Goal: Task Accomplishment & Management: Use online tool/utility

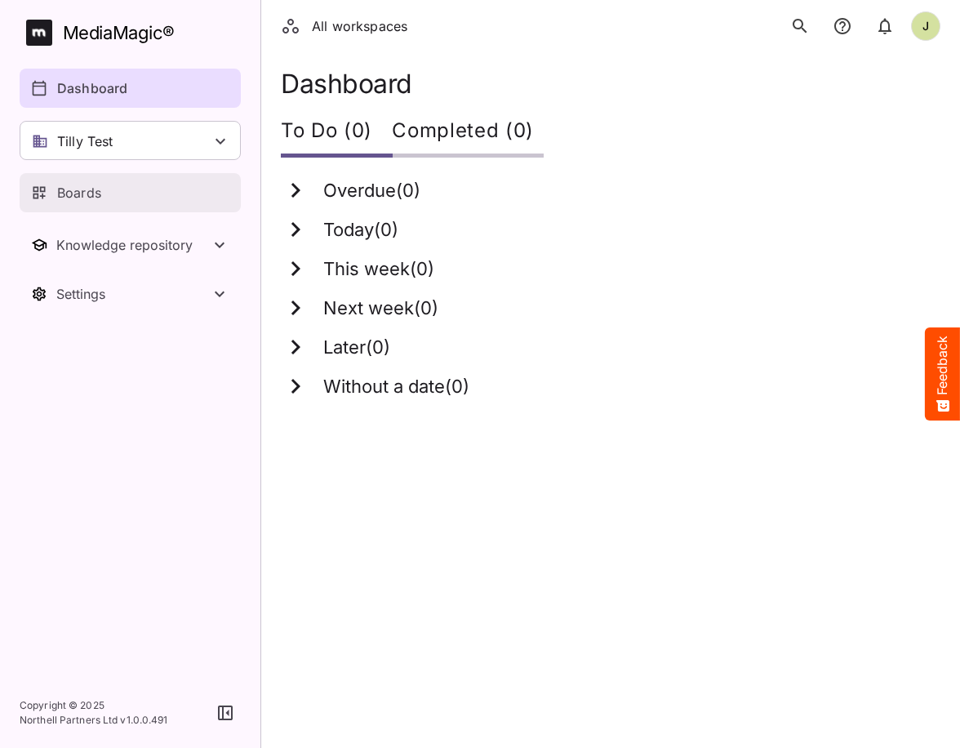
click at [84, 195] on p "Boards" at bounding box center [79, 193] width 44 height 20
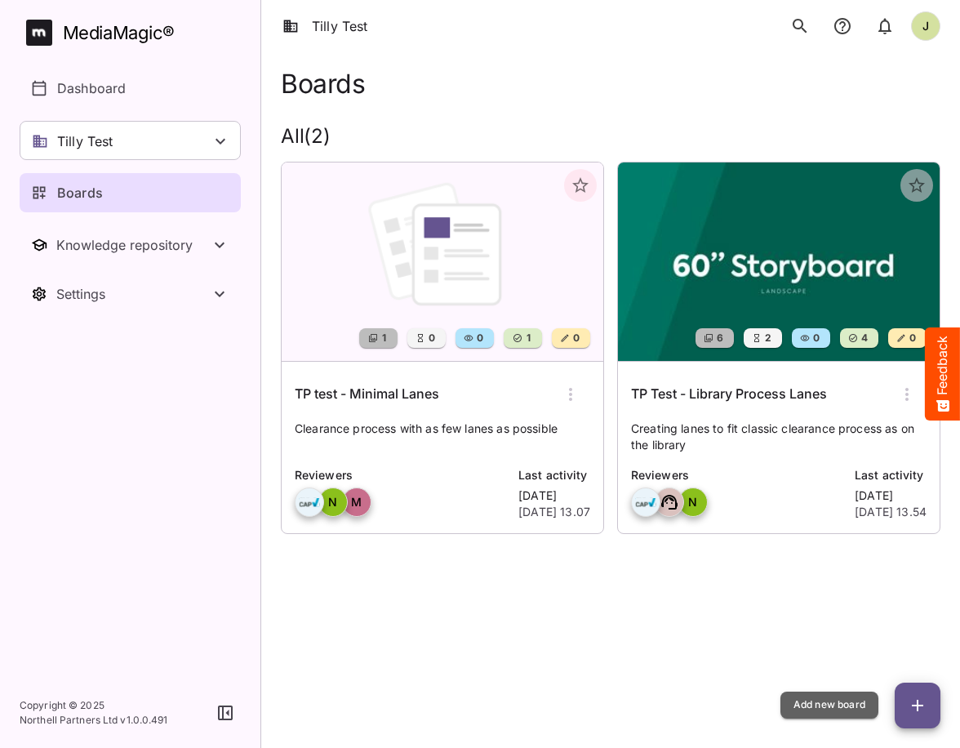
click at [924, 705] on icon "button" at bounding box center [918, 706] width 20 height 20
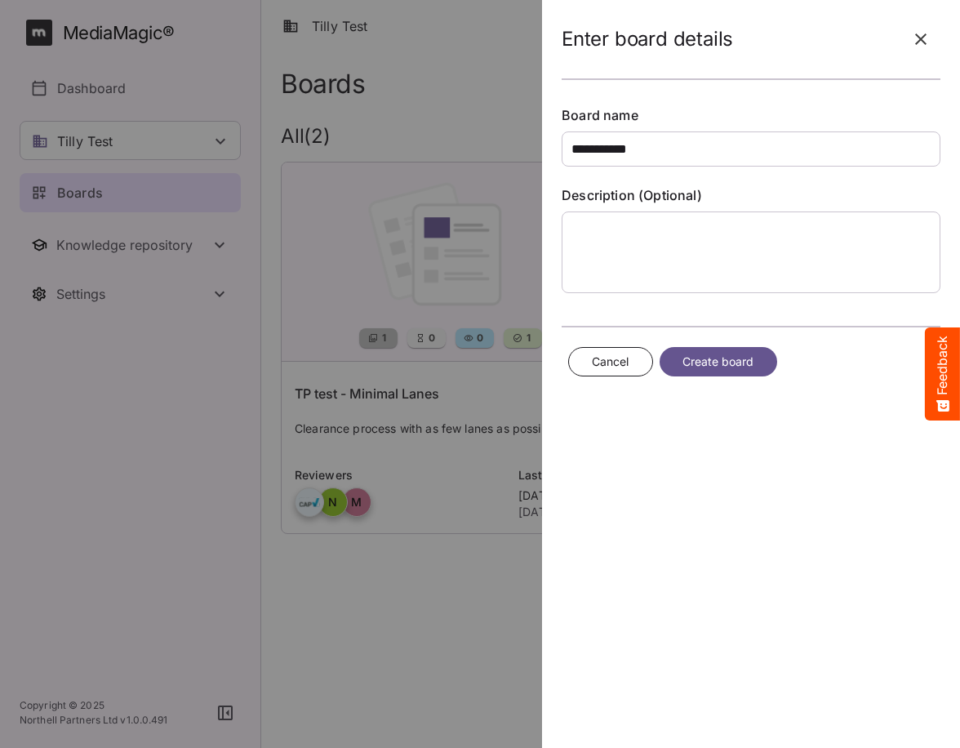
type input "**********"
click at [718, 364] on span "Create board" at bounding box center [719, 362] width 72 height 20
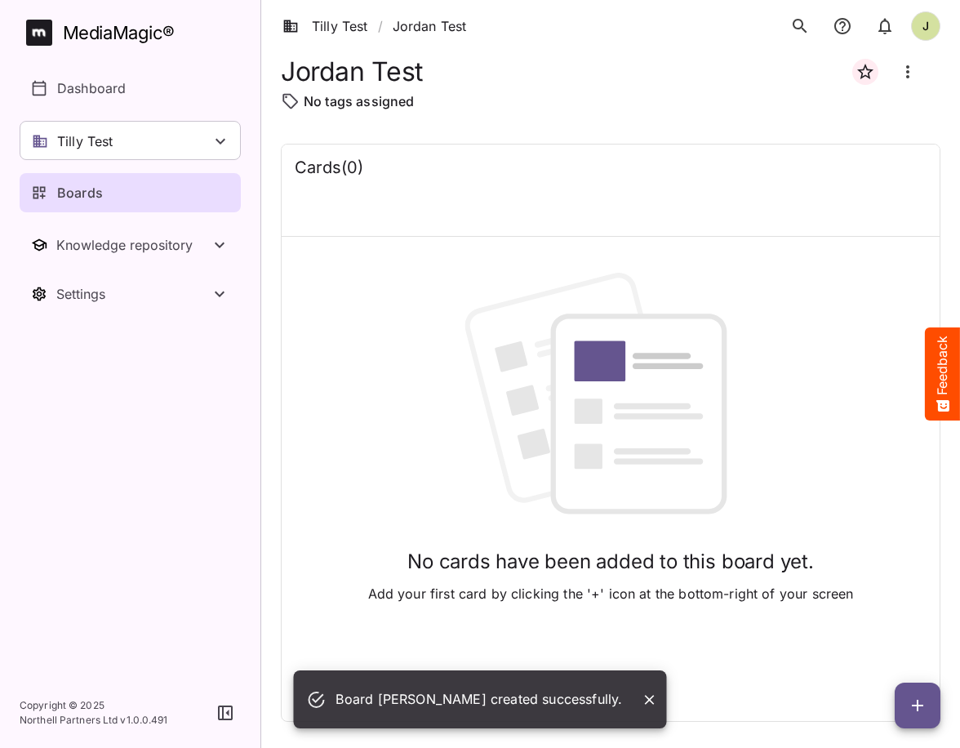
click at [914, 705] on icon "button" at bounding box center [917, 705] width 11 height 11
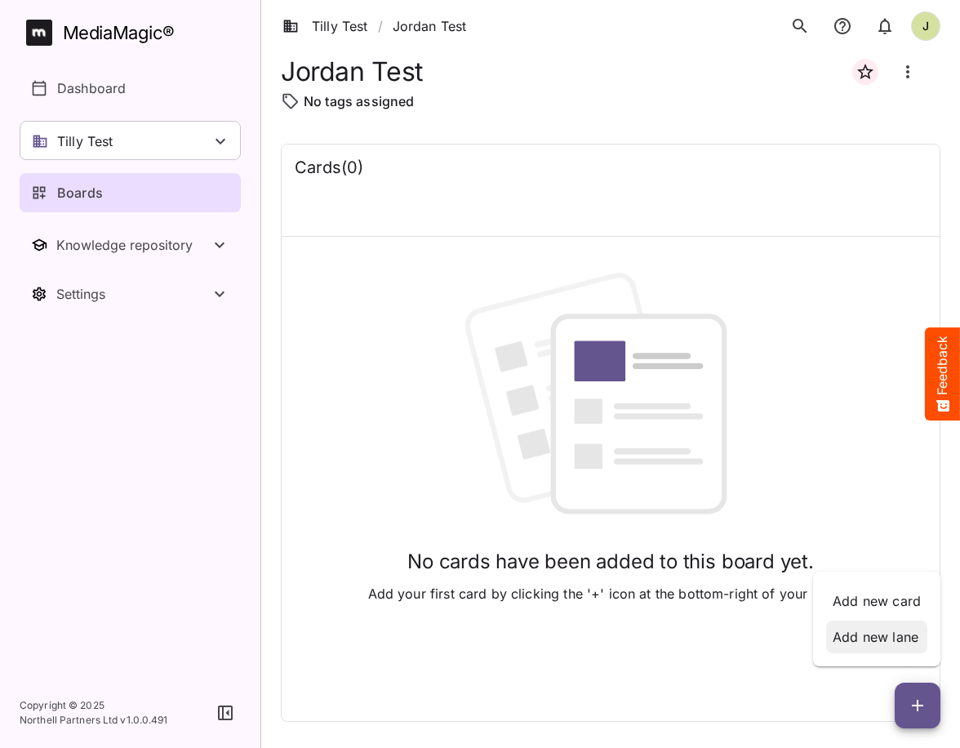
click at [897, 638] on p "Add new lane" at bounding box center [877, 637] width 88 height 20
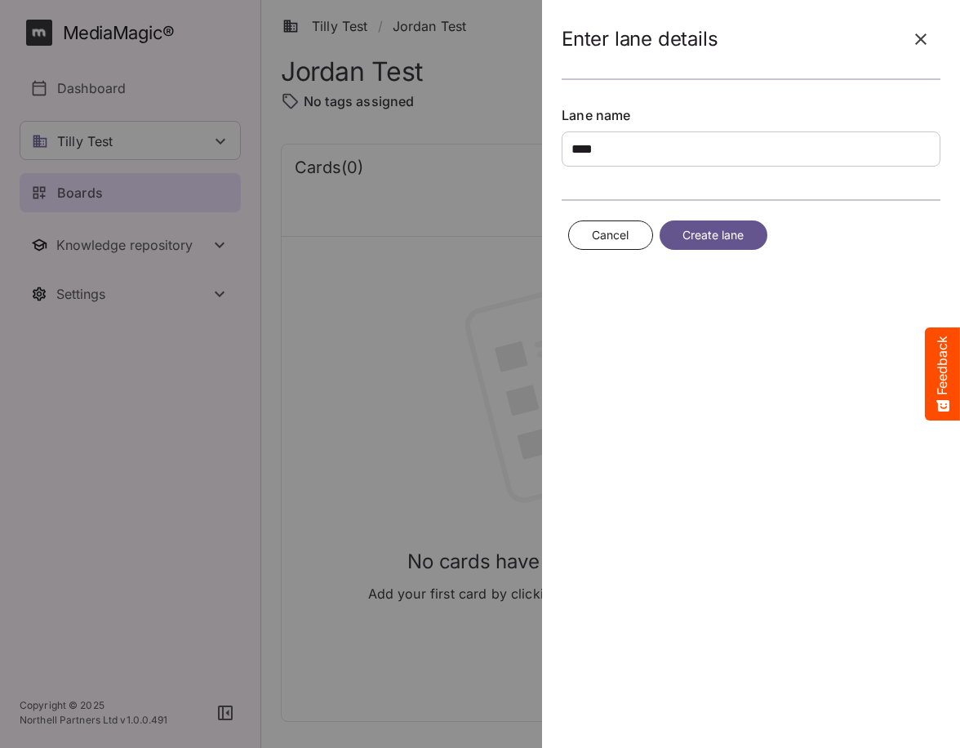
type input "****"
click at [730, 235] on span "Create lane" at bounding box center [714, 235] width 62 height 20
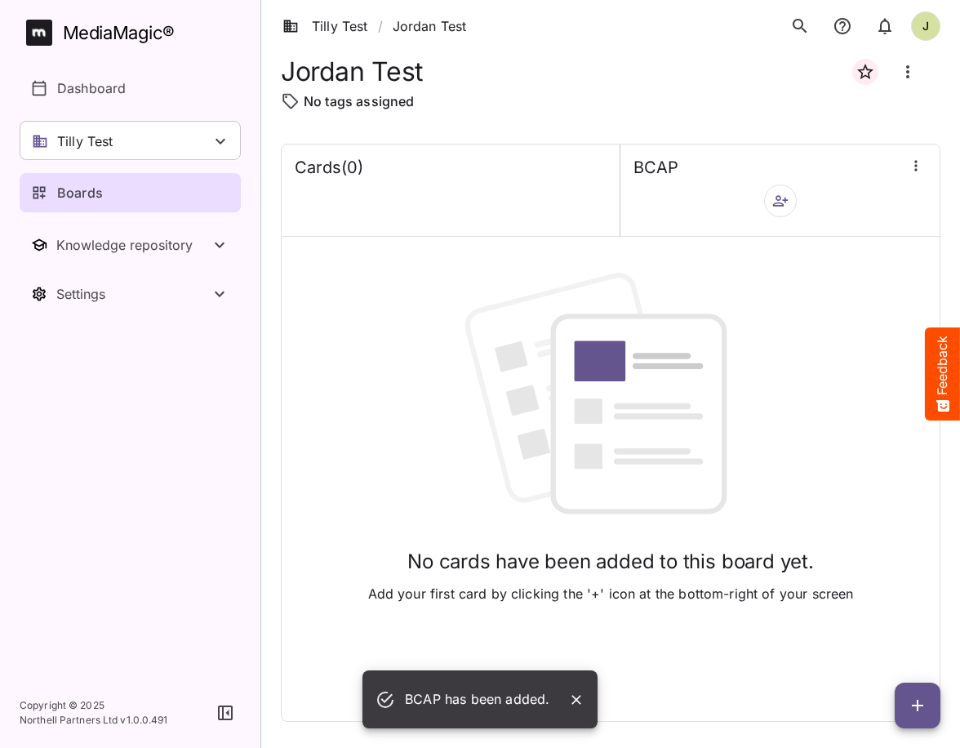
click at [918, 700] on icon "button" at bounding box center [918, 706] width 20 height 20
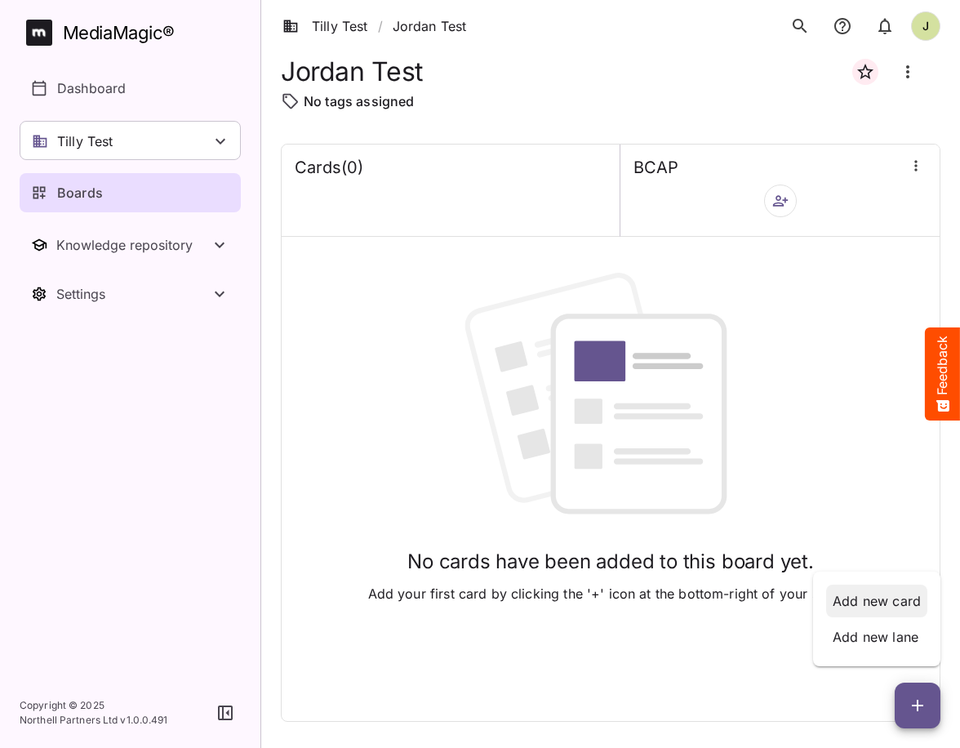
click at [900, 606] on p "Add new card" at bounding box center [877, 601] width 88 height 20
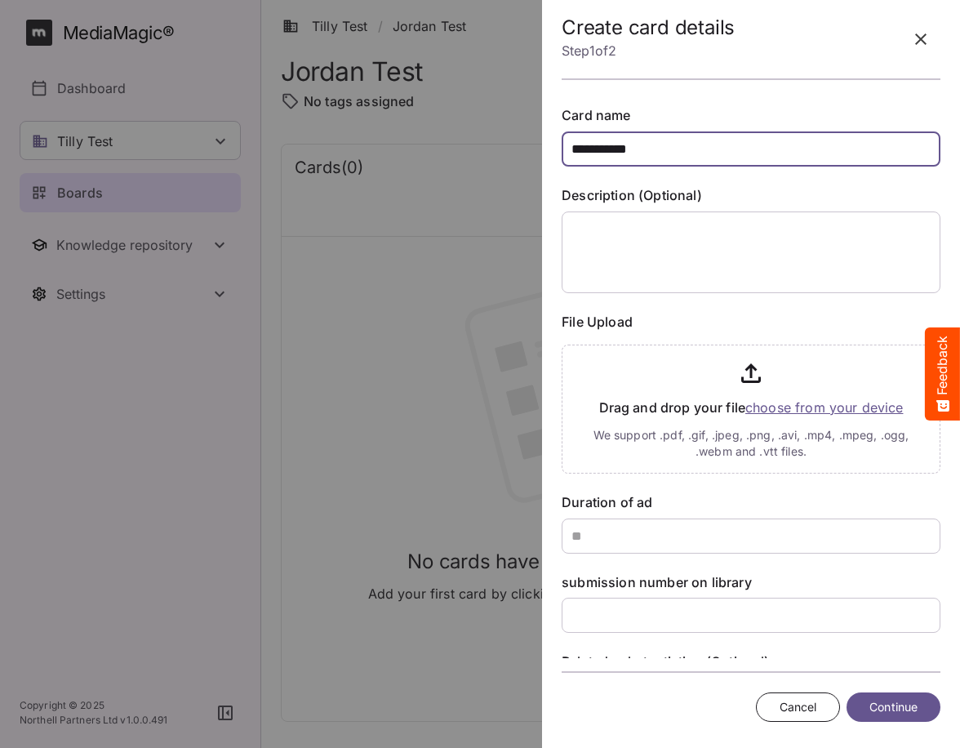
type input "**********"
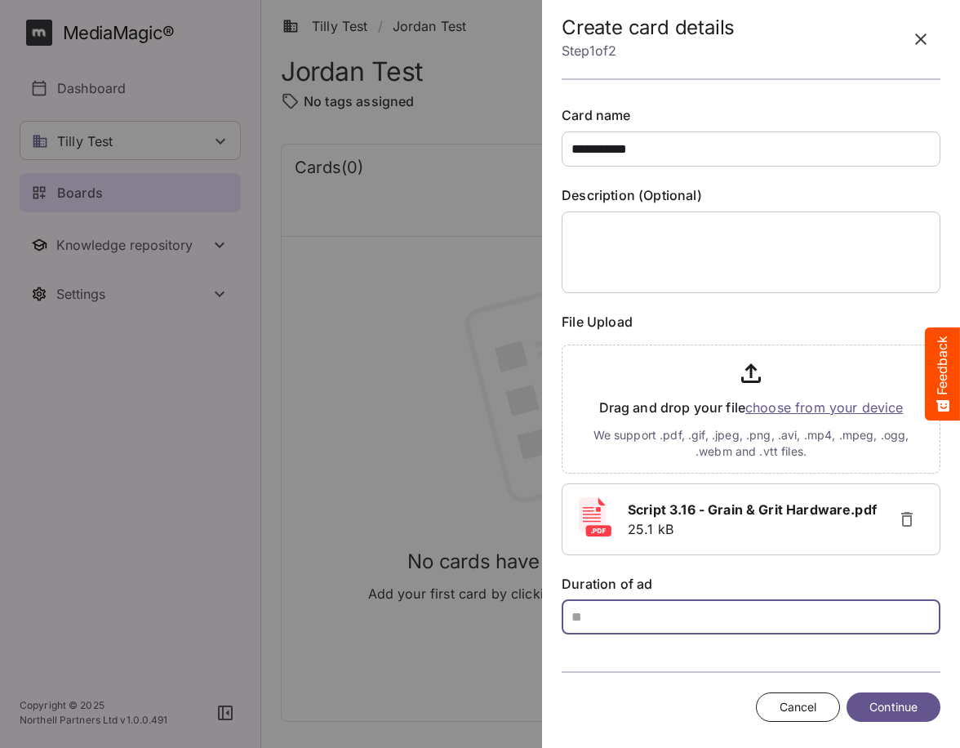
click at [697, 629] on input "text" at bounding box center [751, 616] width 379 height 35
type input "**"
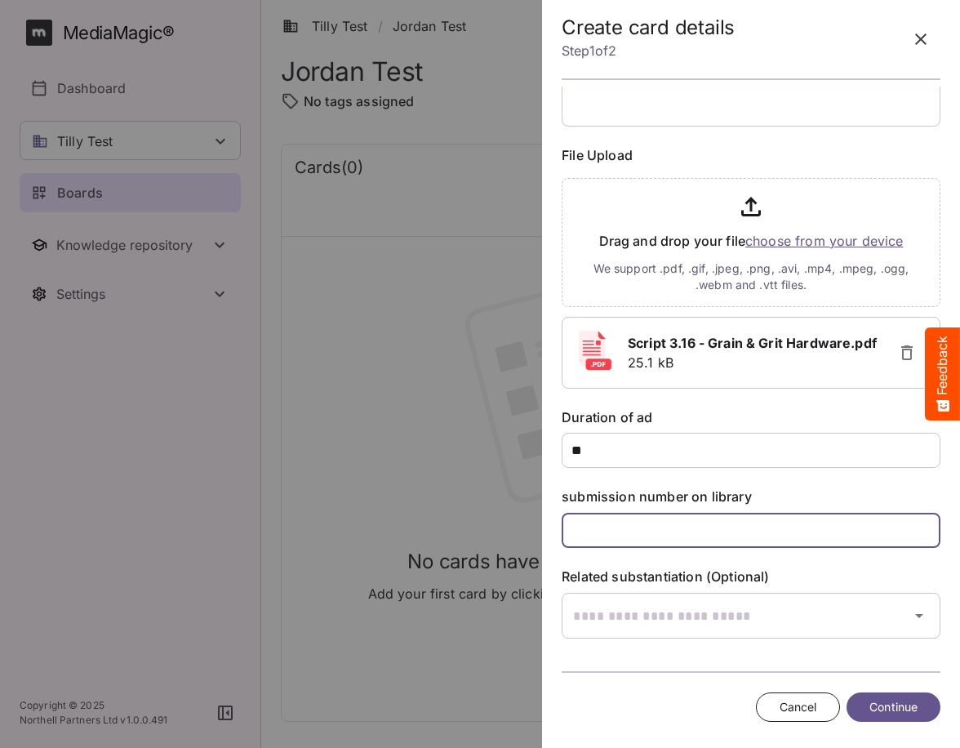
click at [646, 538] on input "text" at bounding box center [751, 530] width 379 height 35
type input "******"
click at [890, 698] on span "Continue" at bounding box center [893, 707] width 48 height 20
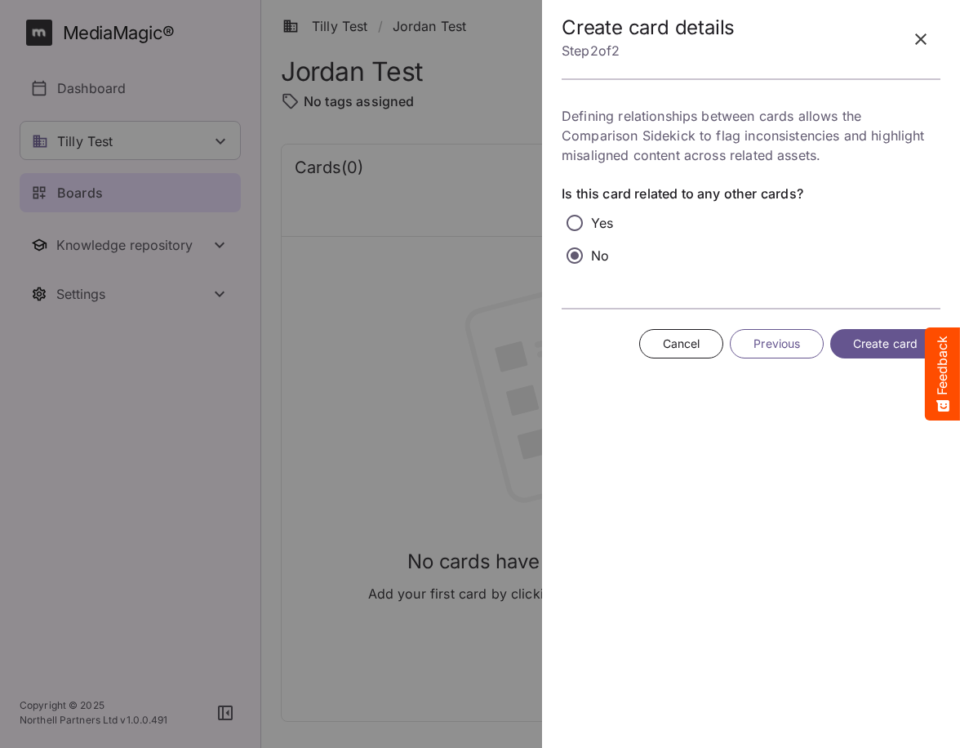
click at [877, 336] on span "Create card" at bounding box center [885, 344] width 64 height 20
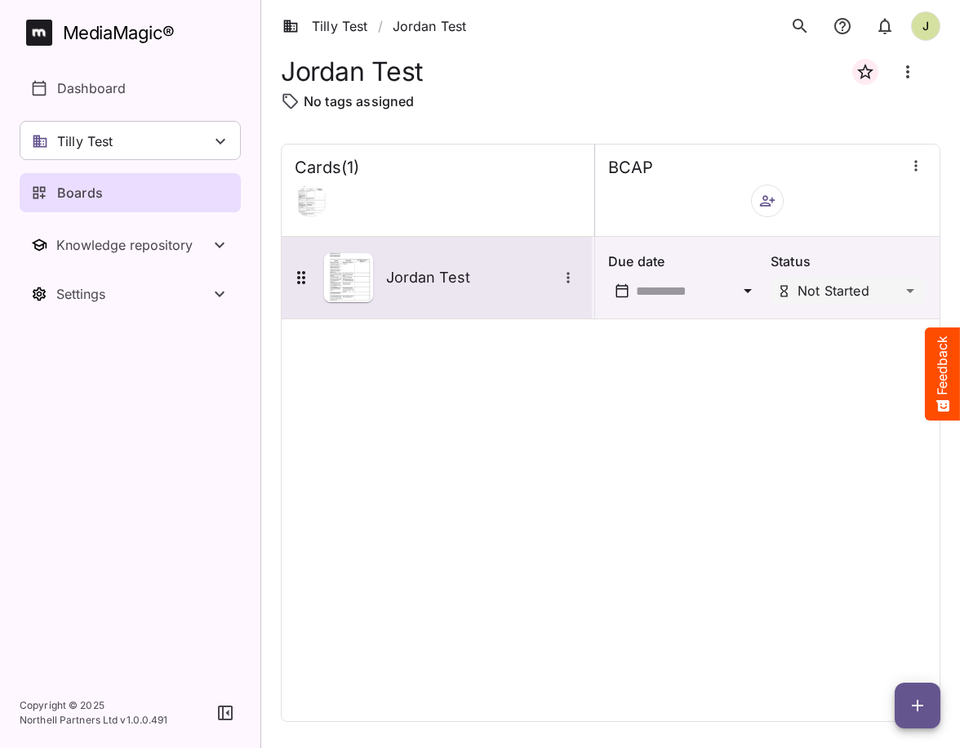
click at [446, 278] on h5 "Jordan Test" at bounding box center [471, 278] width 171 height 20
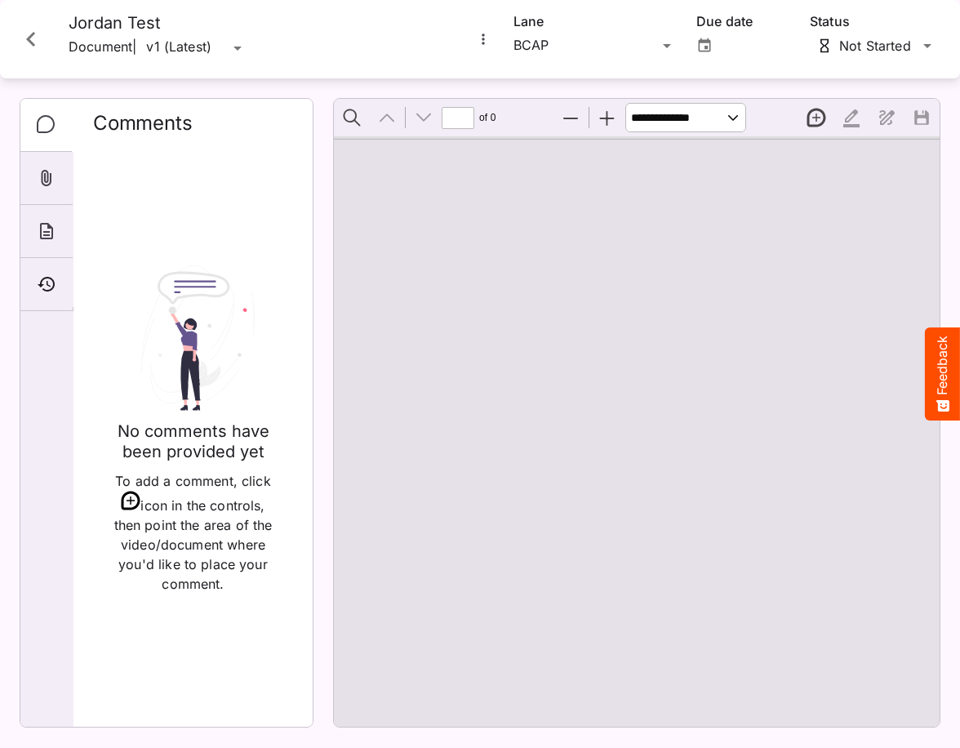
type input "*"
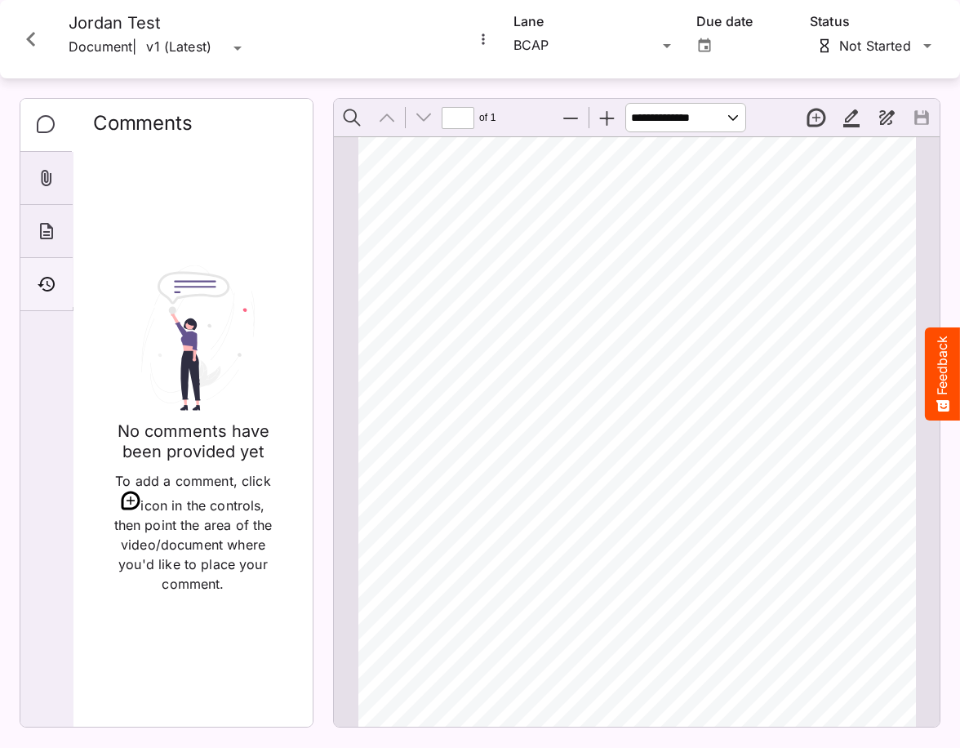
click at [36, 284] on div "Timeline" at bounding box center [46, 284] width 52 height 53
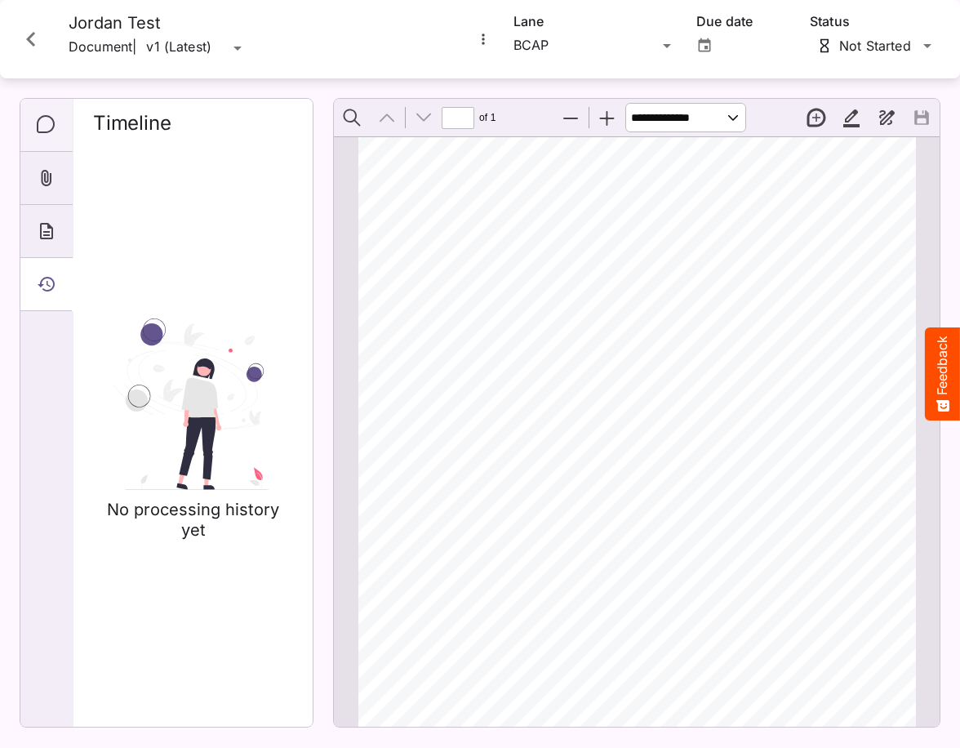
click at [47, 113] on div "Comments" at bounding box center [46, 125] width 52 height 53
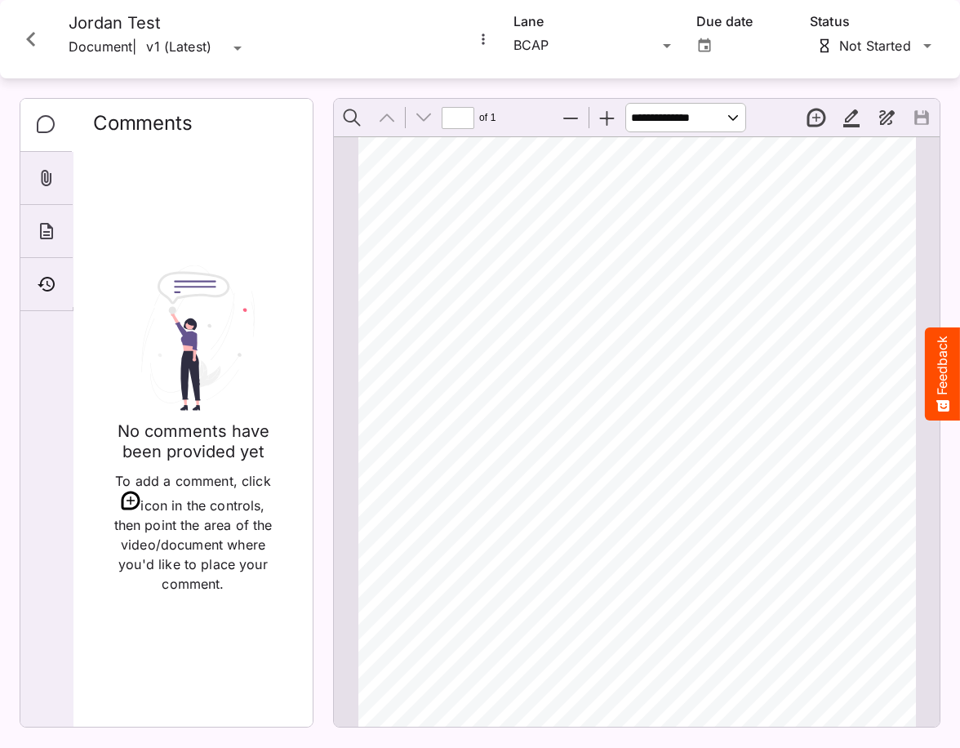
click at [38, 40] on icon "Close card" at bounding box center [30, 38] width 29 height 29
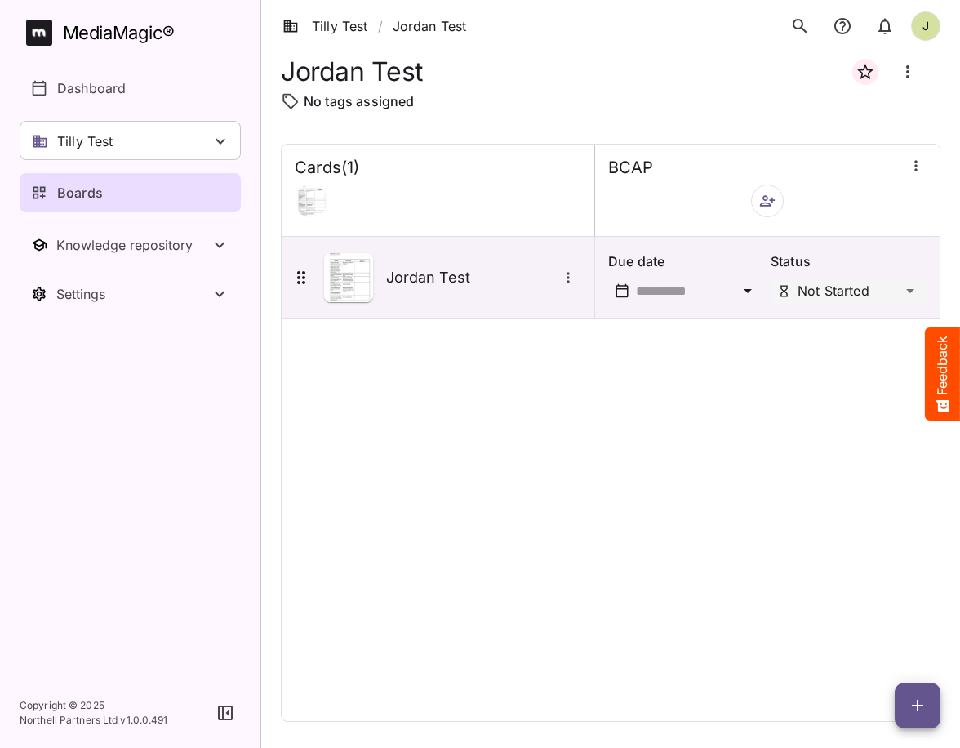
click at [773, 208] on icon "button" at bounding box center [767, 201] width 16 height 16
click at [582, 367] on div at bounding box center [480, 374] width 960 height 748
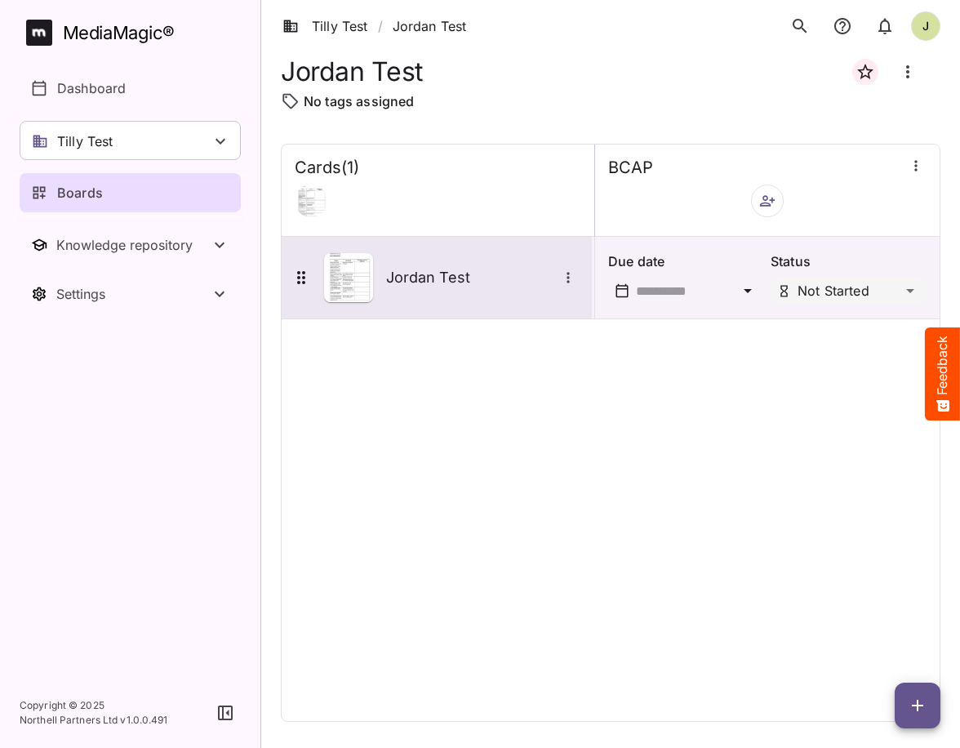
click at [576, 273] on button "More options for Jordan Test" at bounding box center [568, 277] width 21 height 21
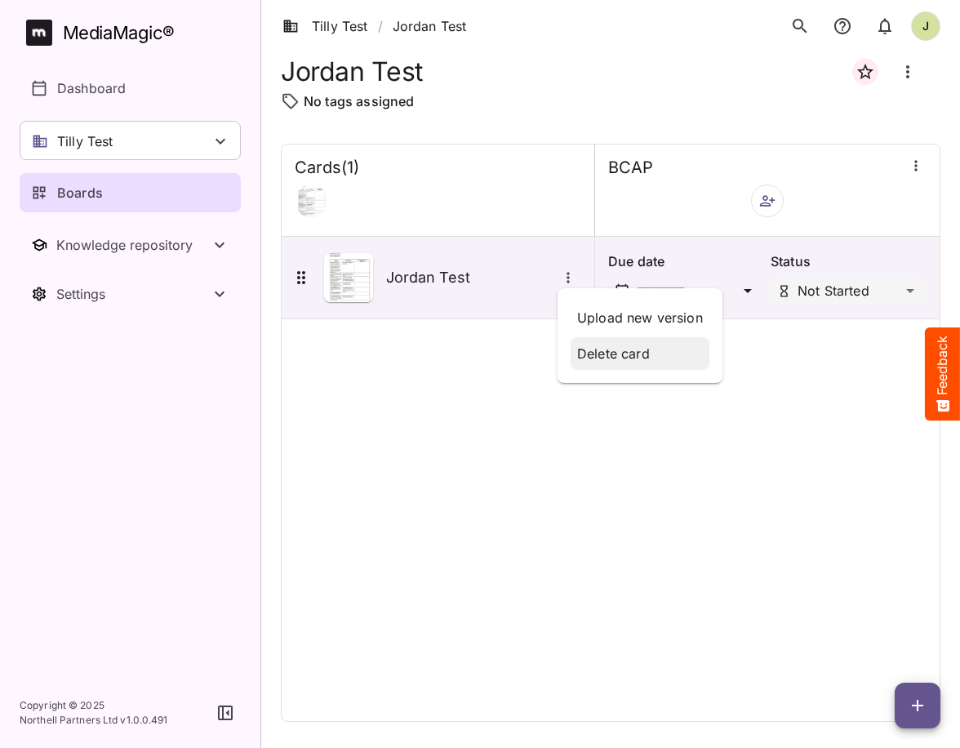
click at [613, 348] on p "Delete card" at bounding box center [640, 354] width 126 height 20
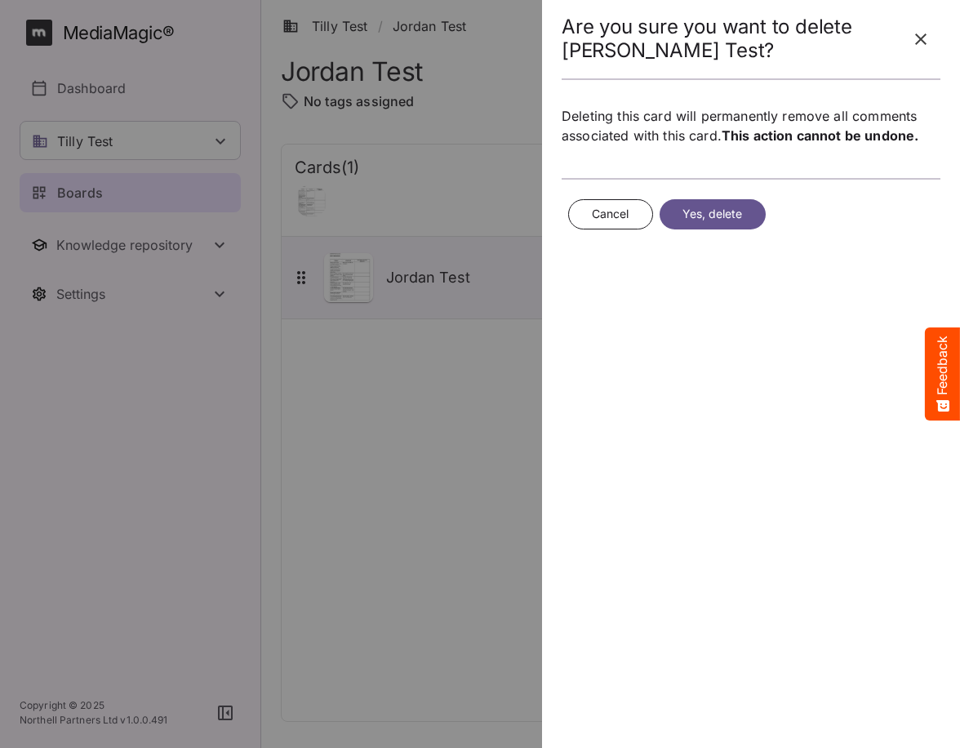
click at [721, 216] on span "Yes, delete" at bounding box center [713, 214] width 60 height 20
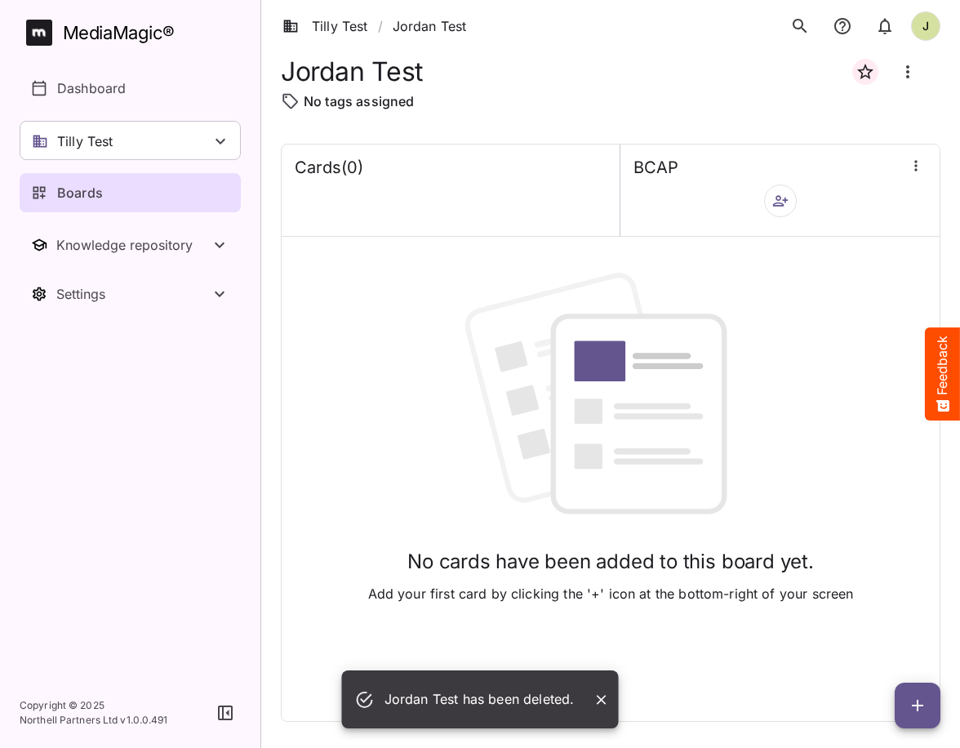
click at [918, 164] on icon "button" at bounding box center [916, 166] width 16 height 16
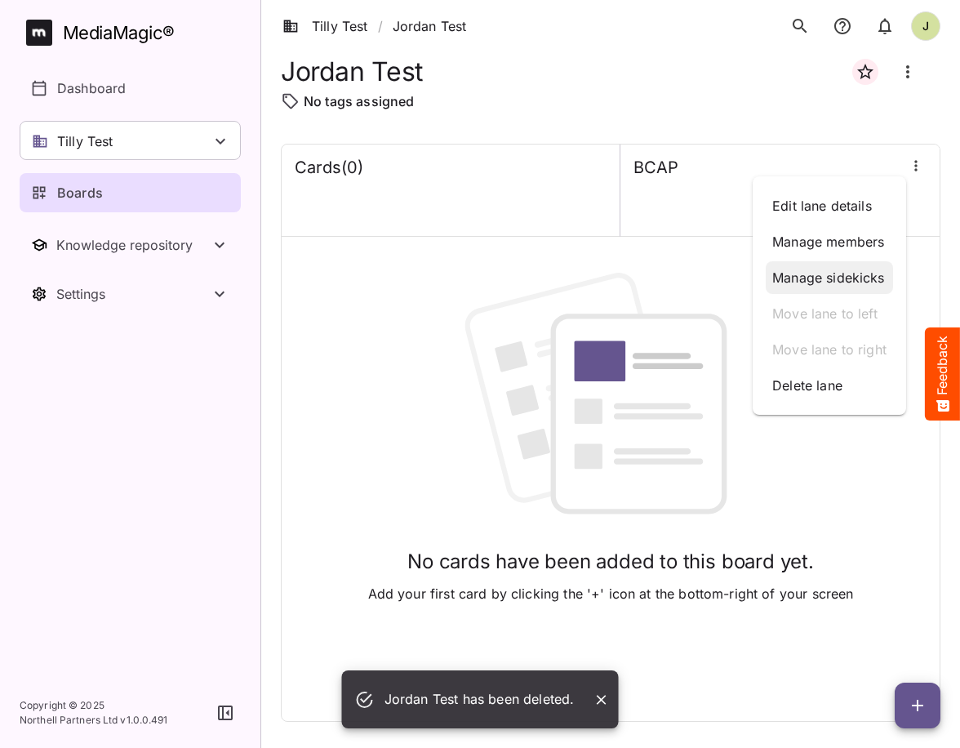
click at [868, 273] on p "Manage sidekicks" at bounding box center [829, 278] width 114 height 20
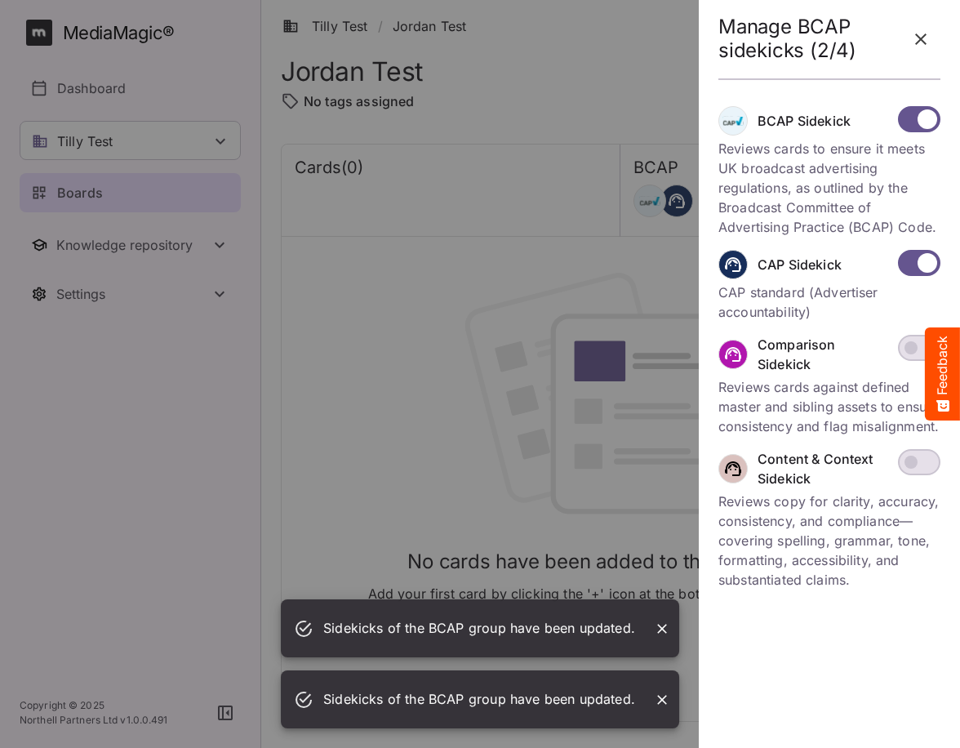
click at [918, 33] on icon "button" at bounding box center [921, 39] width 20 height 20
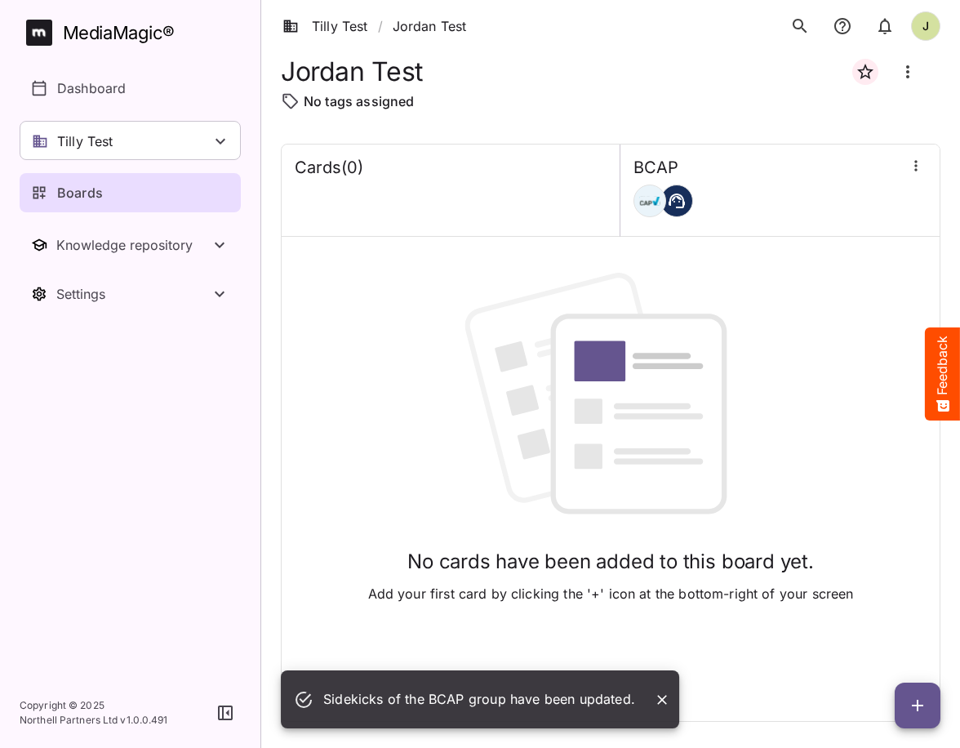
click at [913, 702] on icon "button" at bounding box center [918, 706] width 20 height 20
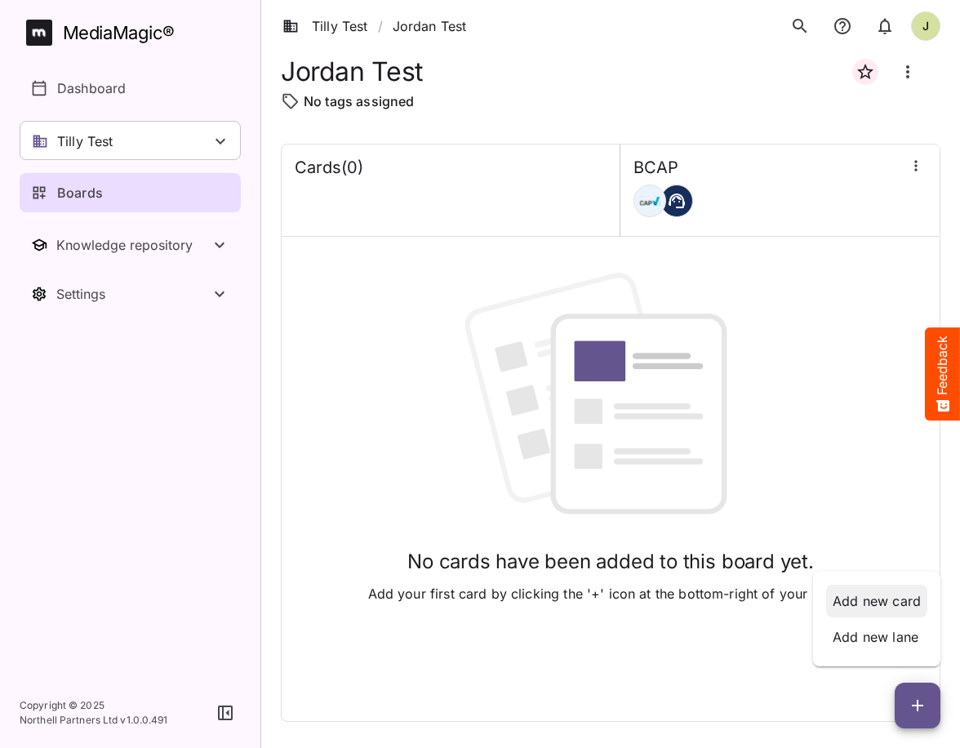
click at [899, 602] on p "Add new card" at bounding box center [877, 601] width 88 height 20
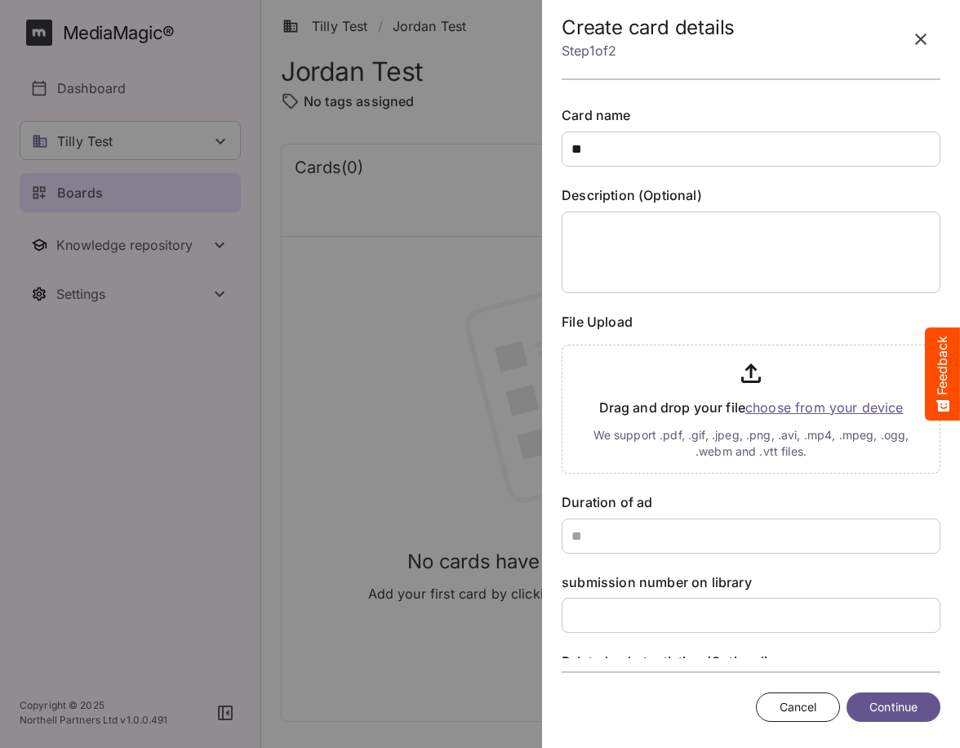
type input "*"
type input "*********"
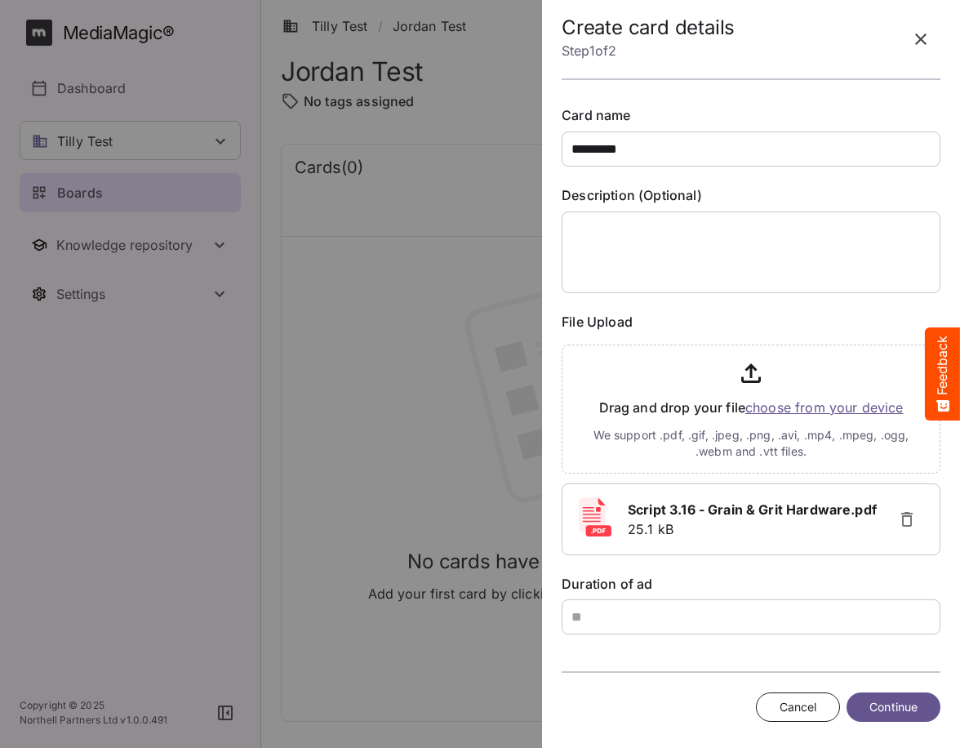
click at [771, 638] on div "Card name ********* Description (Optional) File Upload Drag and drop your file …" at bounding box center [751, 455] width 379 height 699
click at [780, 627] on input "text" at bounding box center [751, 616] width 379 height 35
type input "**"
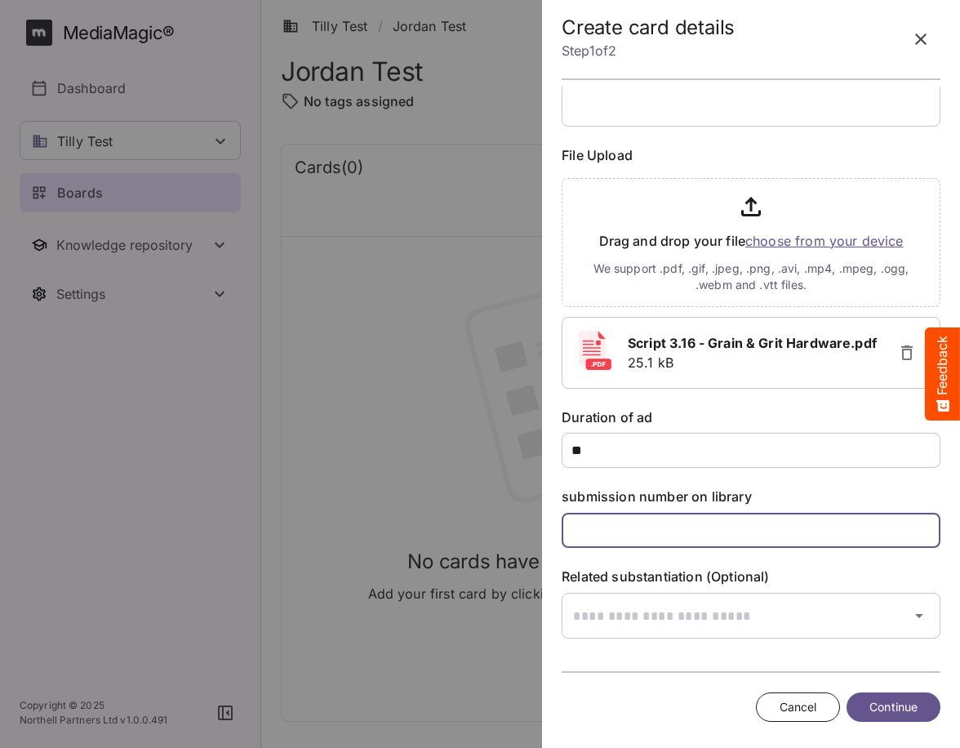
click at [678, 528] on input "text" at bounding box center [751, 530] width 379 height 35
type input "*******"
click at [903, 705] on span "Continue" at bounding box center [893, 707] width 48 height 20
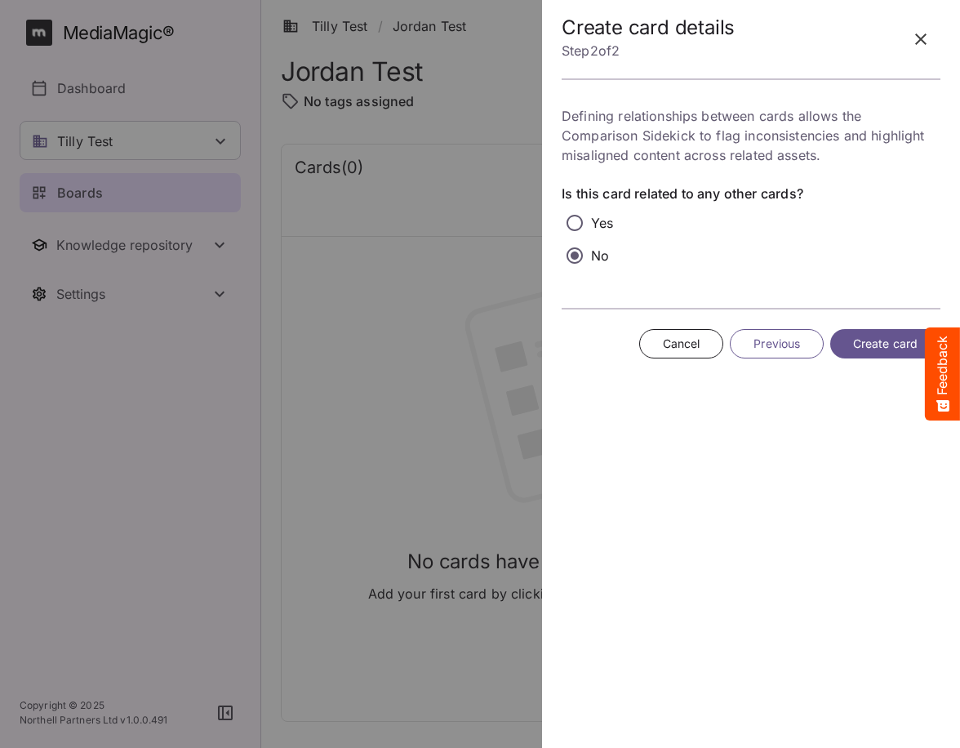
scroll to position [0, 0]
click at [889, 353] on span "Create card" at bounding box center [885, 344] width 64 height 20
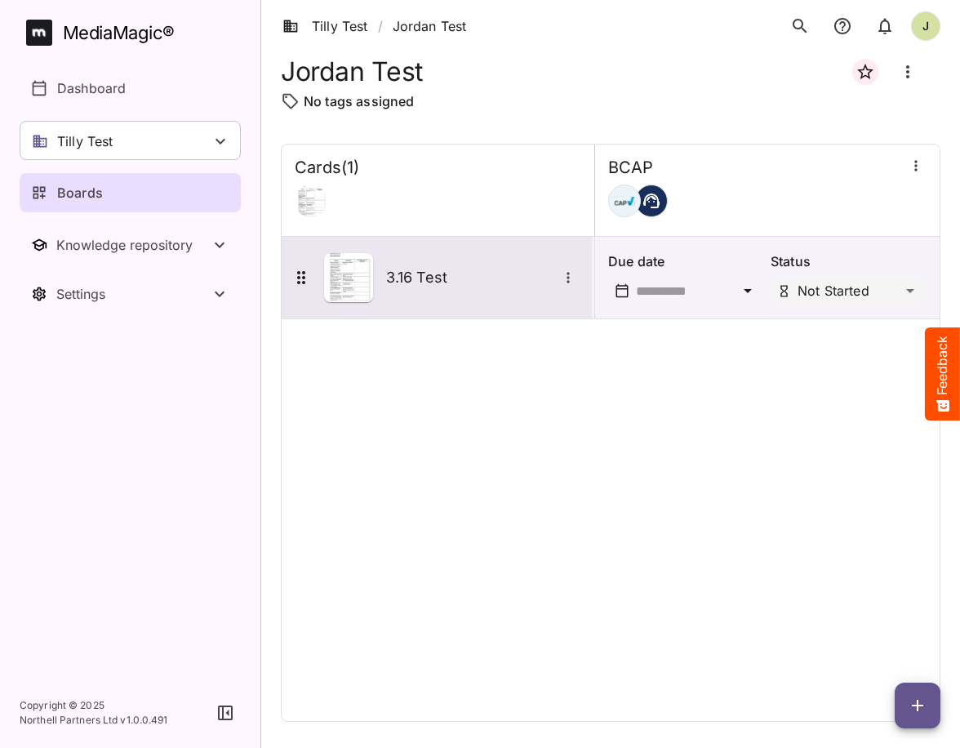
click at [489, 279] on h5 "3.16 Test" at bounding box center [471, 278] width 171 height 20
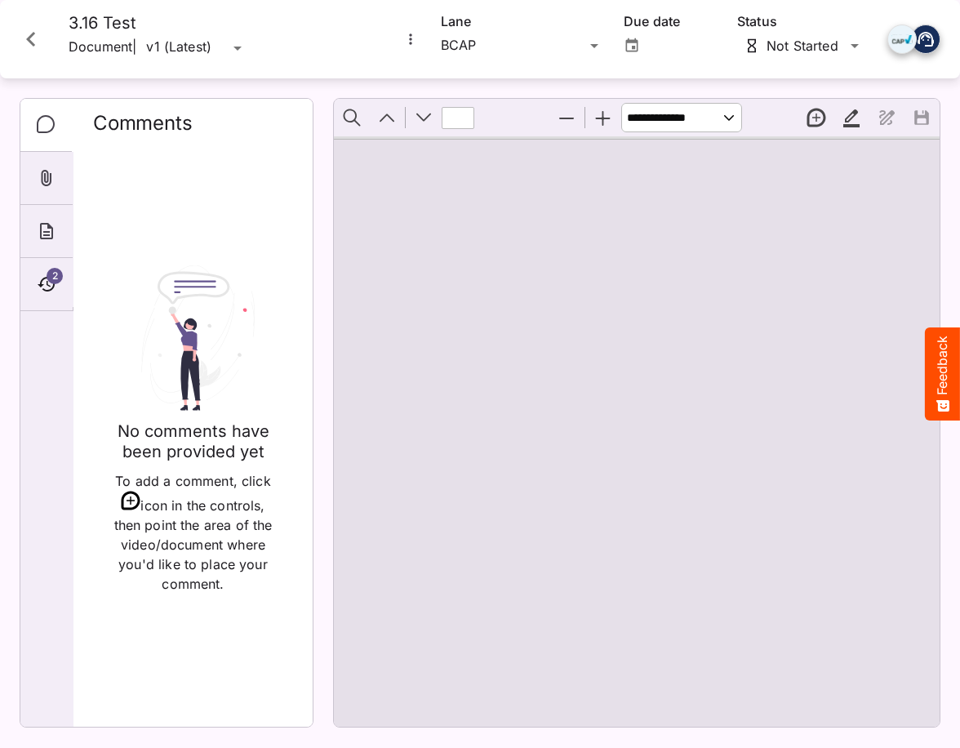
type input "*"
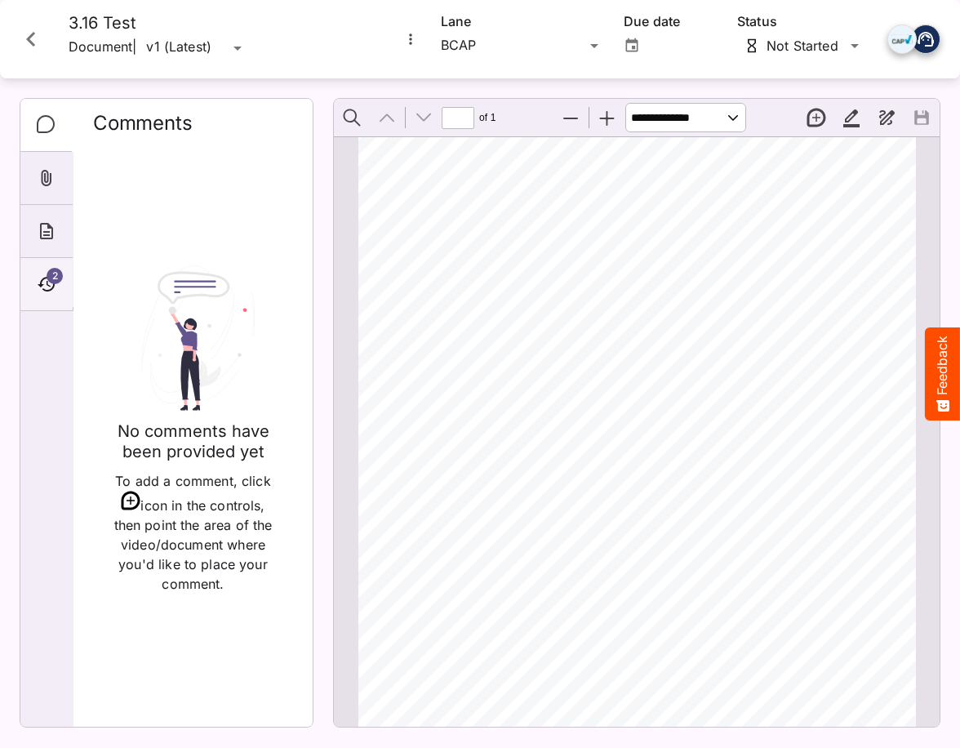
click at [43, 289] on icon "Timeline" at bounding box center [46, 284] width 17 height 15
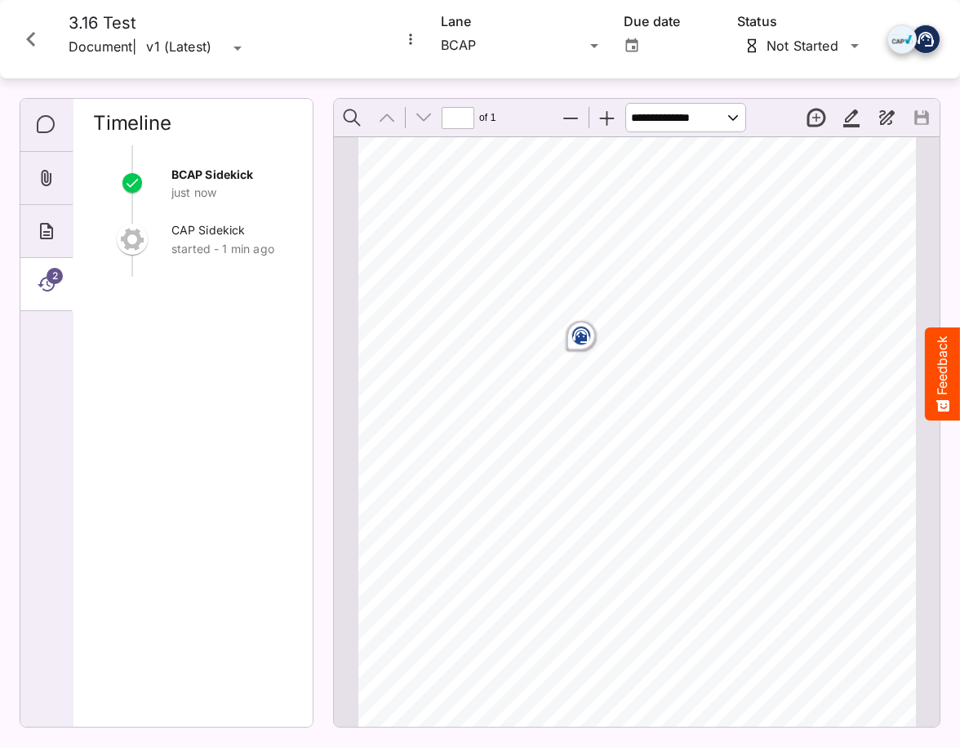
click at [591, 334] on div "Page ⁨1⁩" at bounding box center [585, 336] width 28 height 20
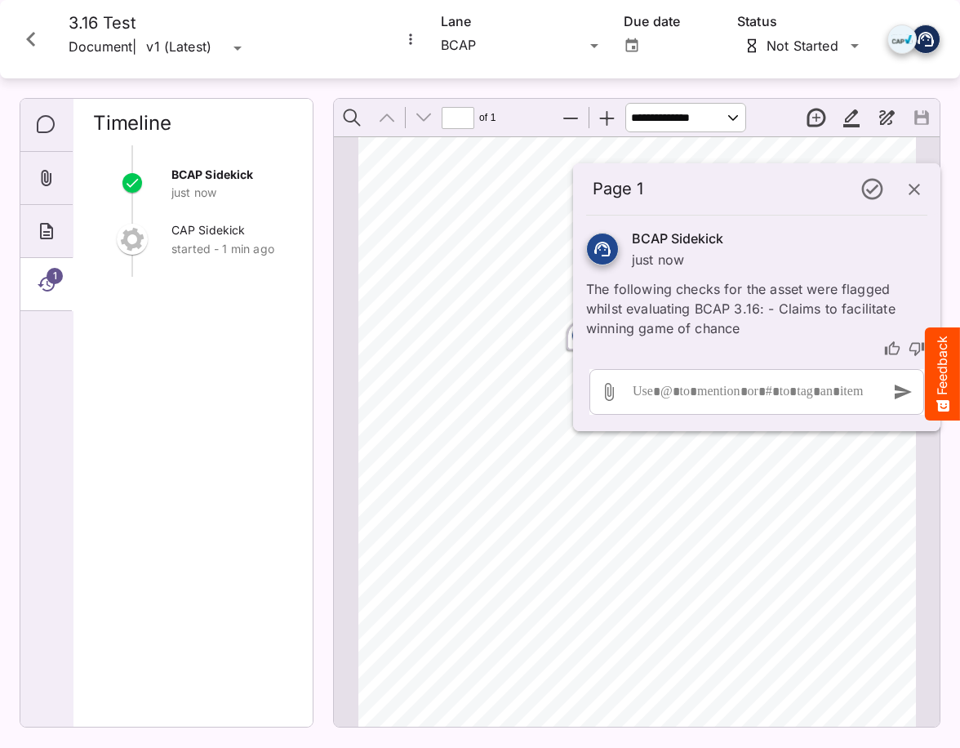
click at [500, 409] on span "the husband looks at the" at bounding box center [494, 403] width 122 height 11
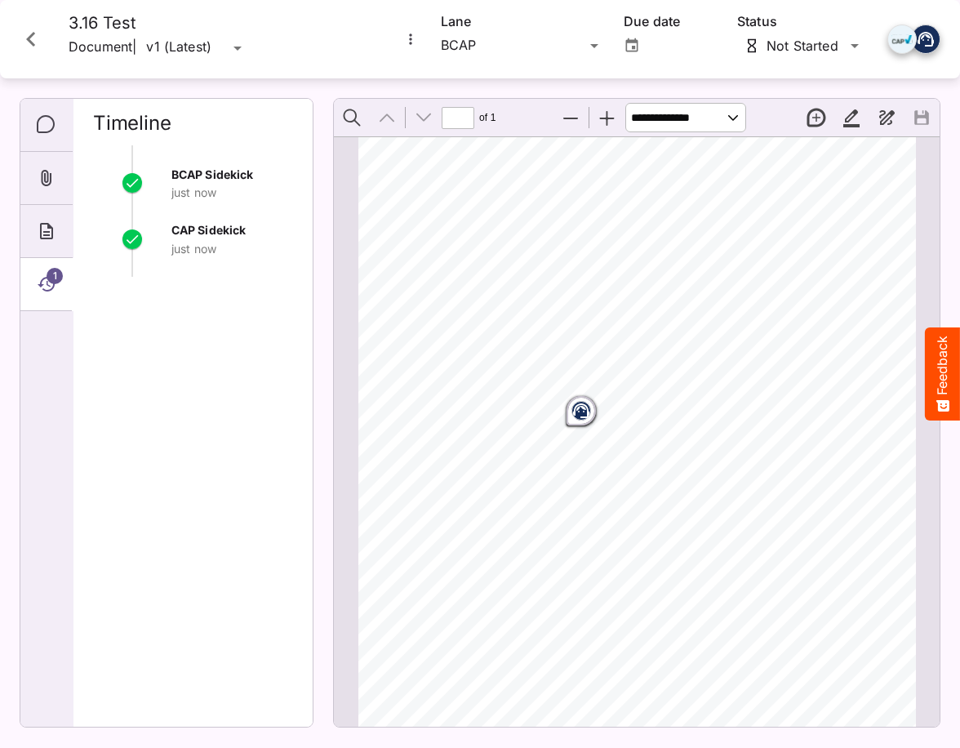
scroll to position [109, 0]
click at [577, 394] on rect "Page ⁨1⁩" at bounding box center [581, 393] width 20 height 20
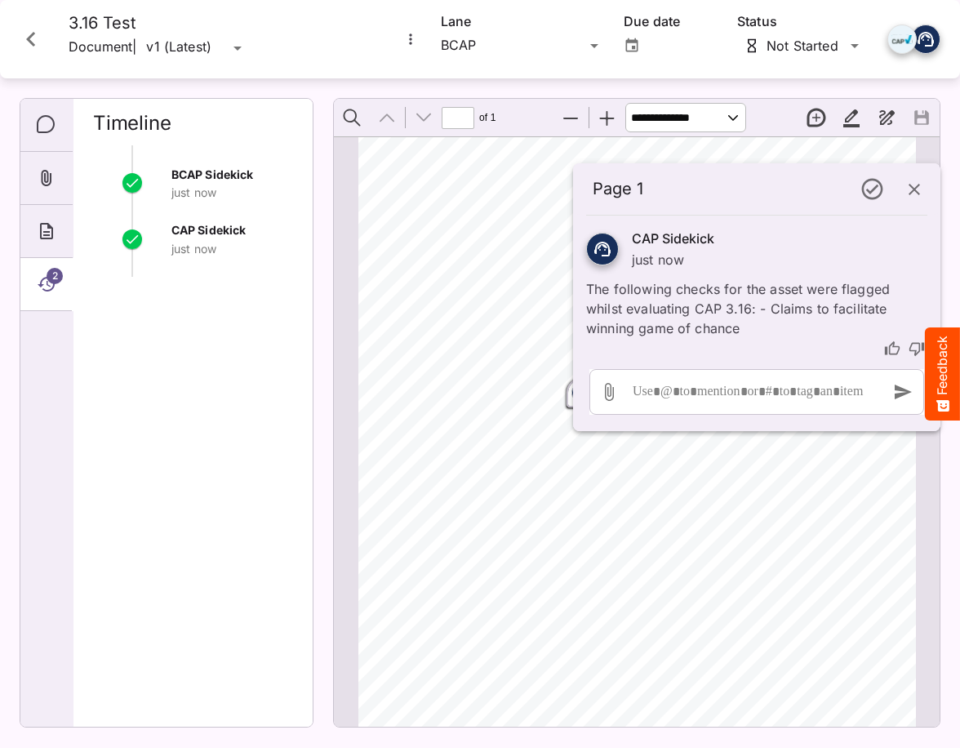
click at [580, 516] on span "customer service." at bounding box center [620, 517] width 89 height 11
click at [586, 483] on div "ADVERTISER: Grain & Grit Hardware VERSION: BCAP 3.16 DURATION: 30 seconds DATE …" at bounding box center [644, 440] width 572 height 810
click at [914, 193] on icon "button" at bounding box center [915, 190] width 20 height 20
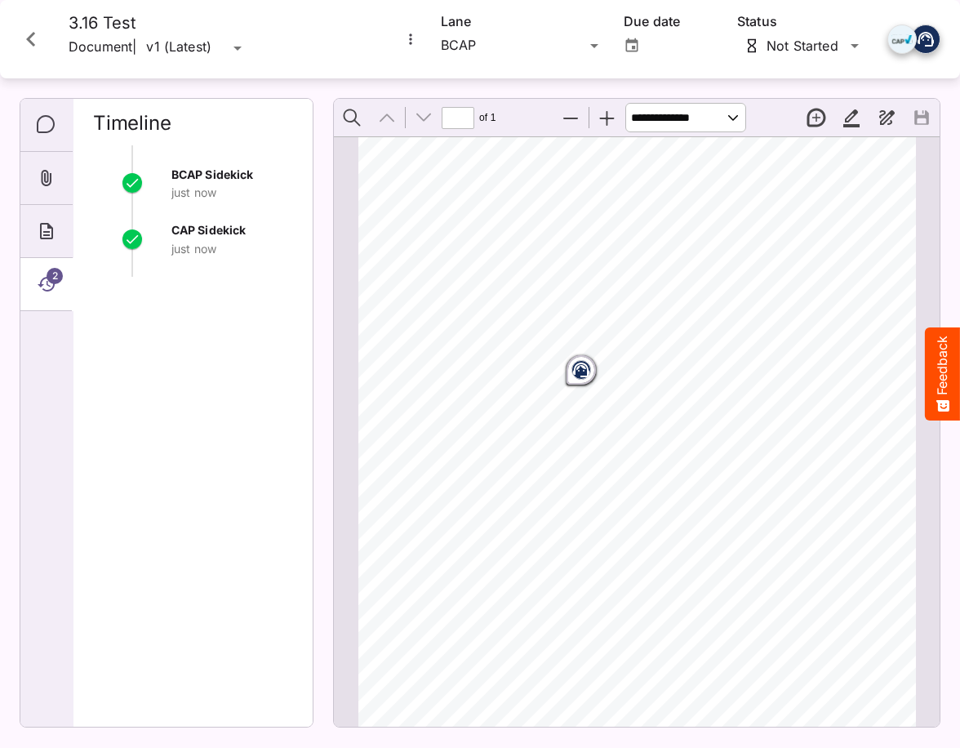
scroll to position [134, 0]
click at [27, 34] on icon "Close card" at bounding box center [30, 38] width 29 height 29
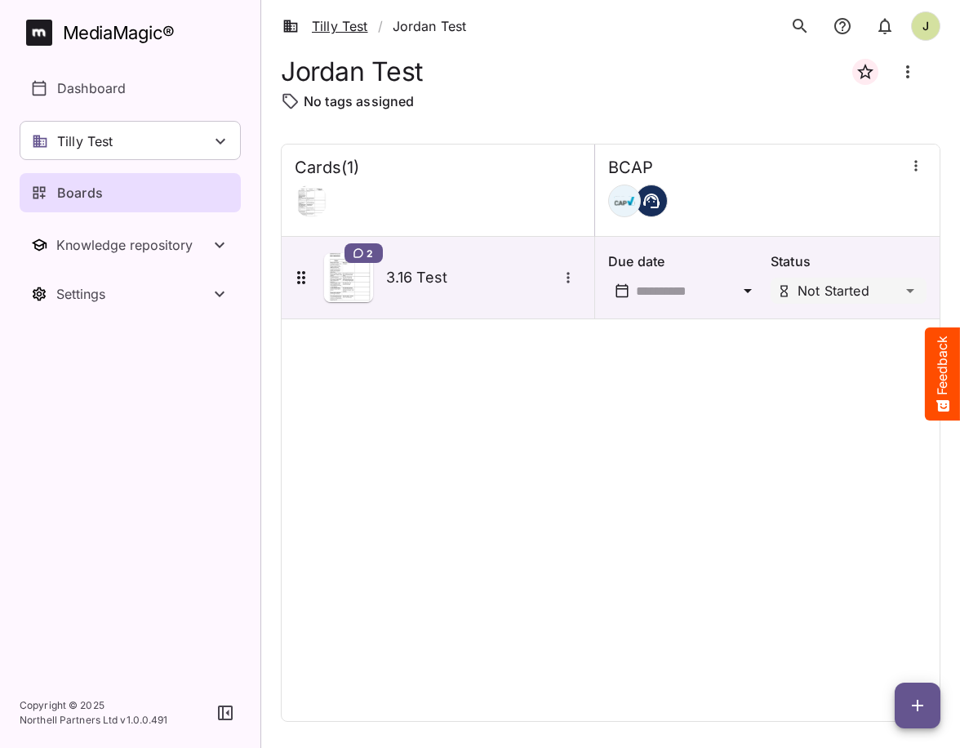
click at [358, 31] on link "Tilly Test" at bounding box center [325, 26] width 86 height 20
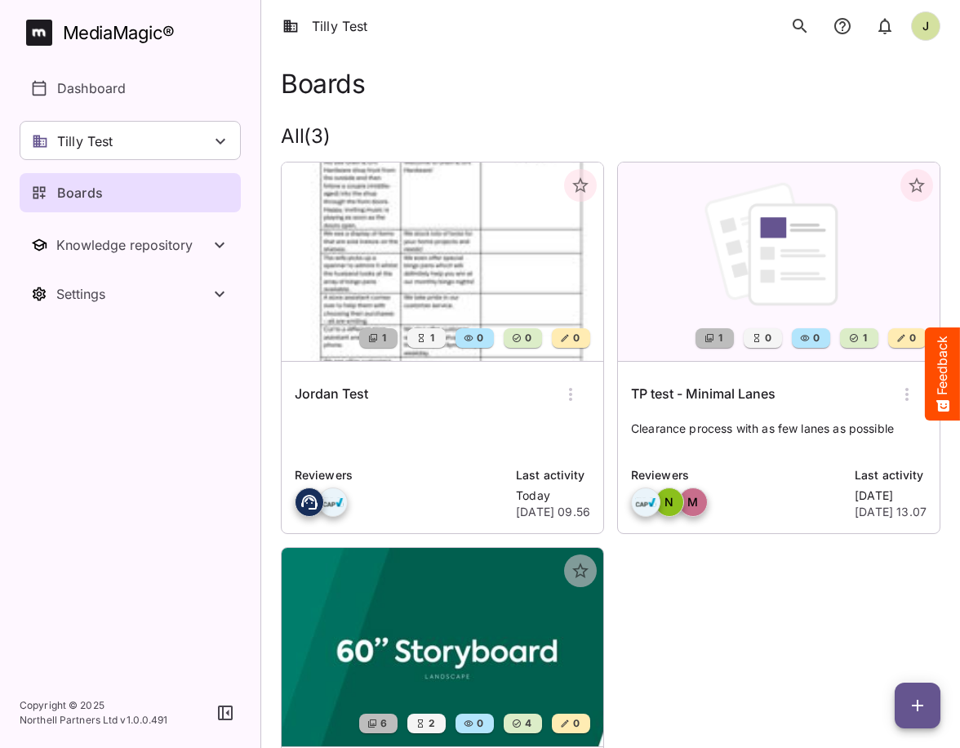
click at [564, 389] on icon "button" at bounding box center [571, 395] width 20 height 20
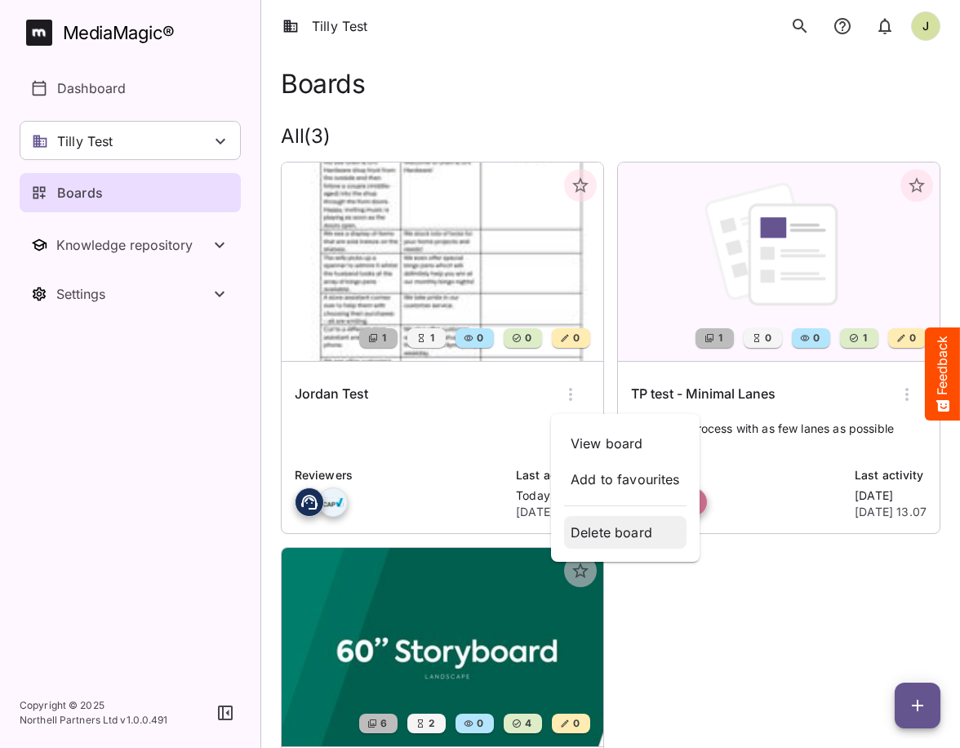
click at [604, 530] on p "Delete board" at bounding box center [625, 532] width 109 height 20
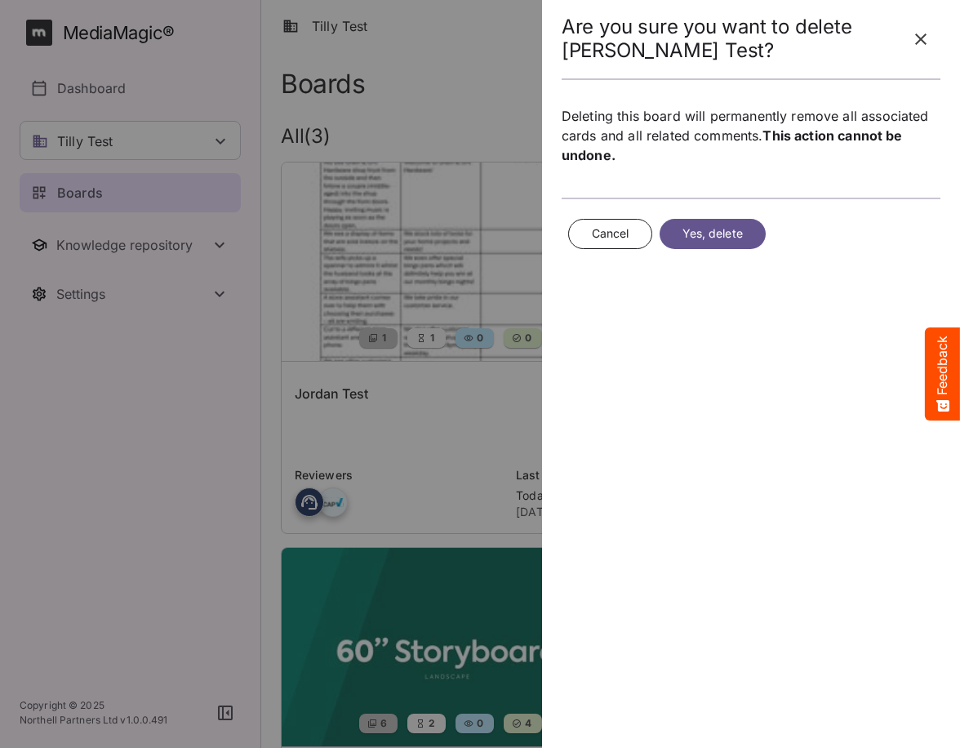
click at [716, 235] on span "Yes, delete" at bounding box center [713, 234] width 60 height 20
